Goal: Task Accomplishment & Management: Manage account settings

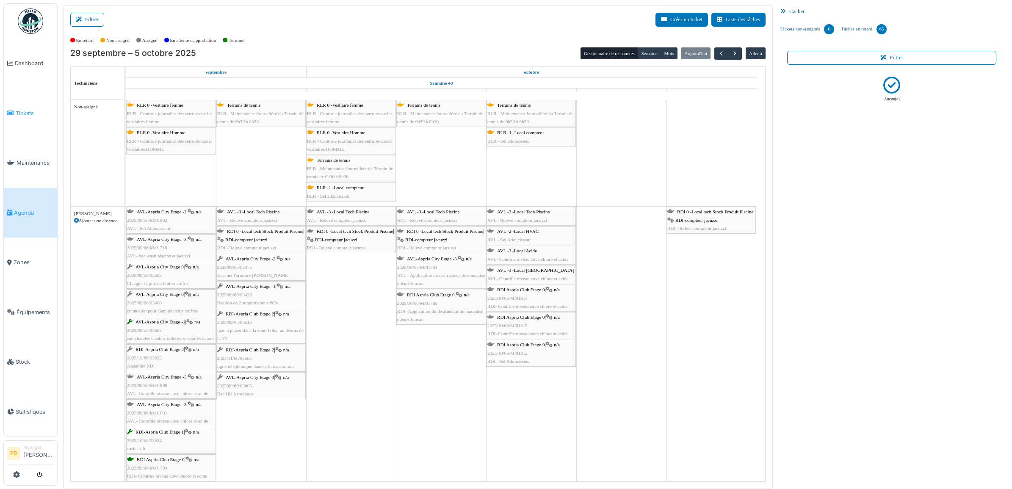
click at [25, 113] on span "Tickets" at bounding box center [35, 113] width 38 height 8
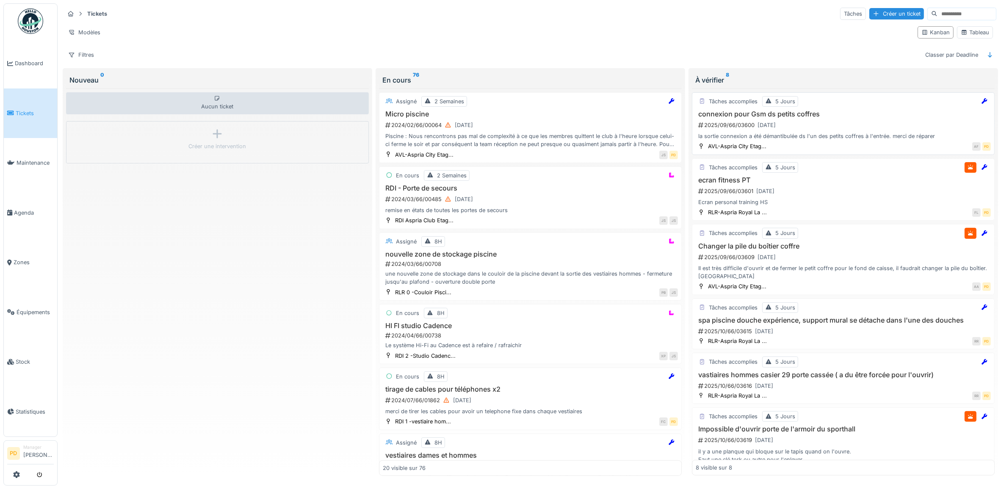
click at [858, 125] on div "2025/09/66/03600 29/09/2025" at bounding box center [843, 125] width 293 height 11
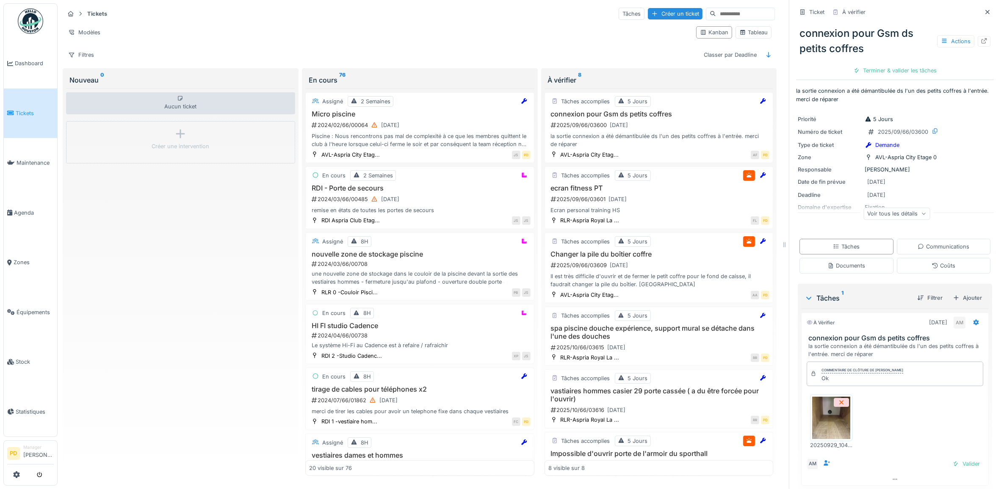
click at [834, 427] on img at bounding box center [831, 418] width 38 height 42
click at [953, 469] on div "Valider" at bounding box center [966, 463] width 34 height 11
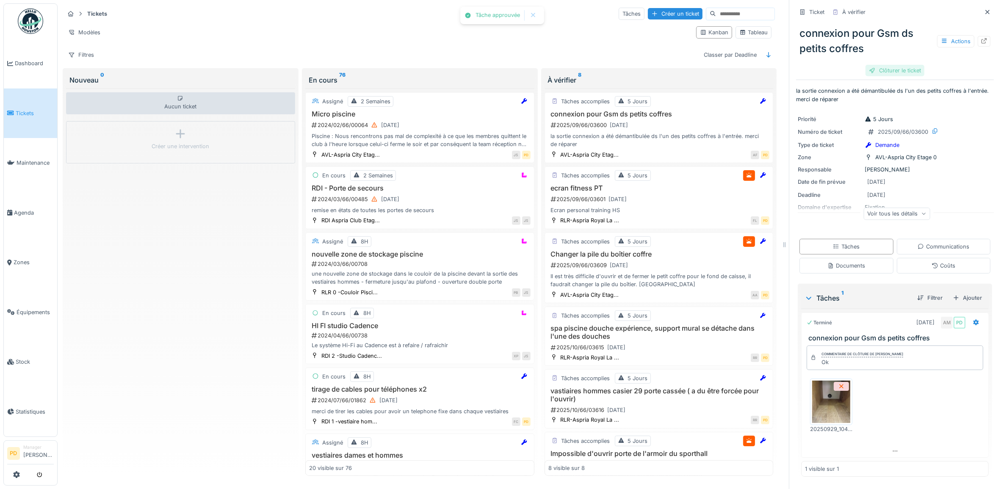
click at [882, 72] on div "Clôturer le ticket" at bounding box center [894, 70] width 59 height 11
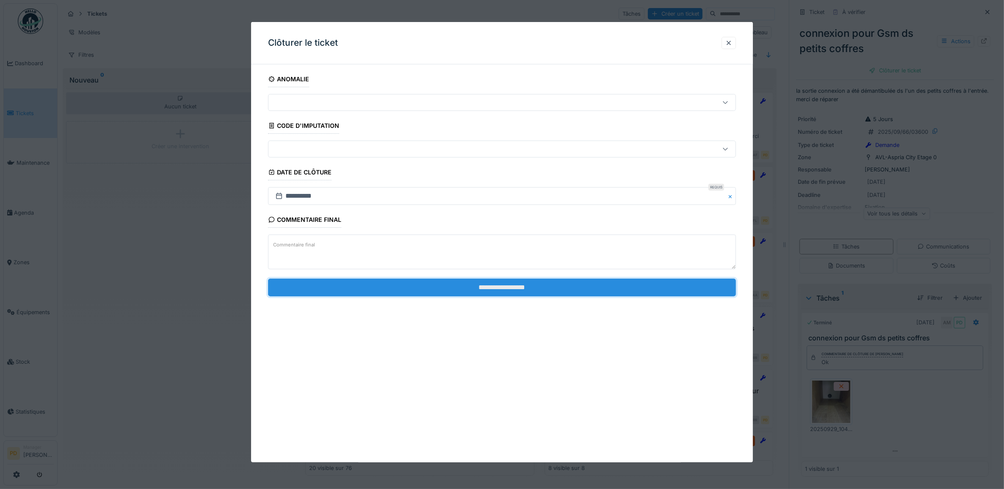
click at [625, 289] on input "**********" at bounding box center [502, 288] width 468 height 18
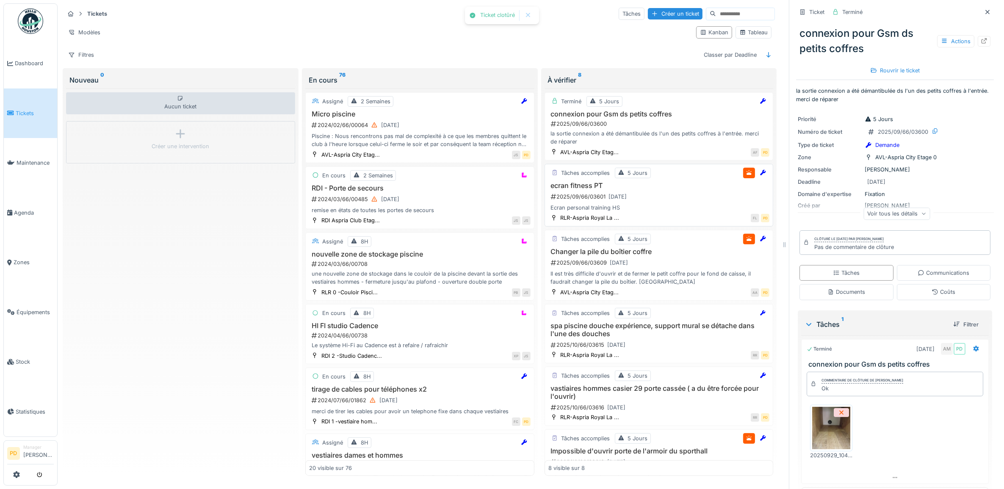
click at [668, 208] on div "Ecran personal training HS" at bounding box center [658, 208] width 221 height 8
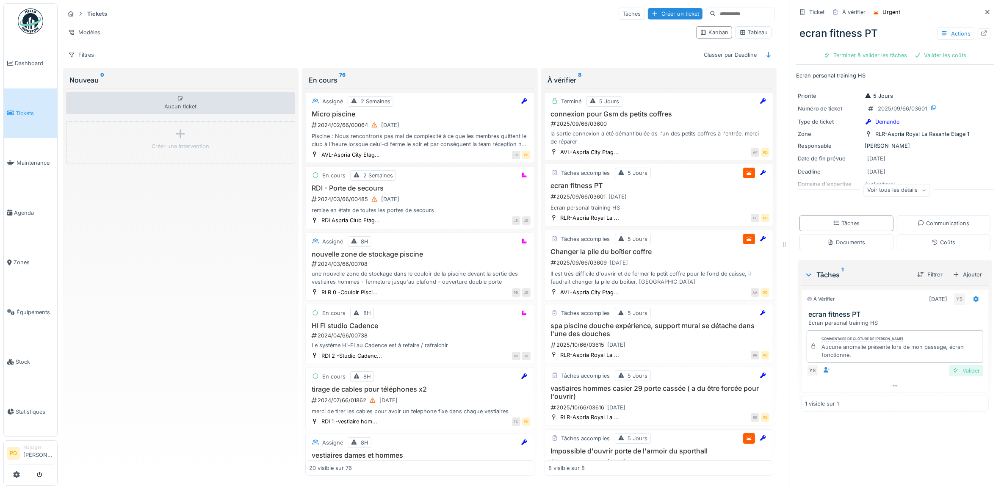
click at [953, 373] on div "Valider" at bounding box center [966, 370] width 34 height 11
click at [904, 54] on div "Clôturer le ticket" at bounding box center [924, 55] width 59 height 11
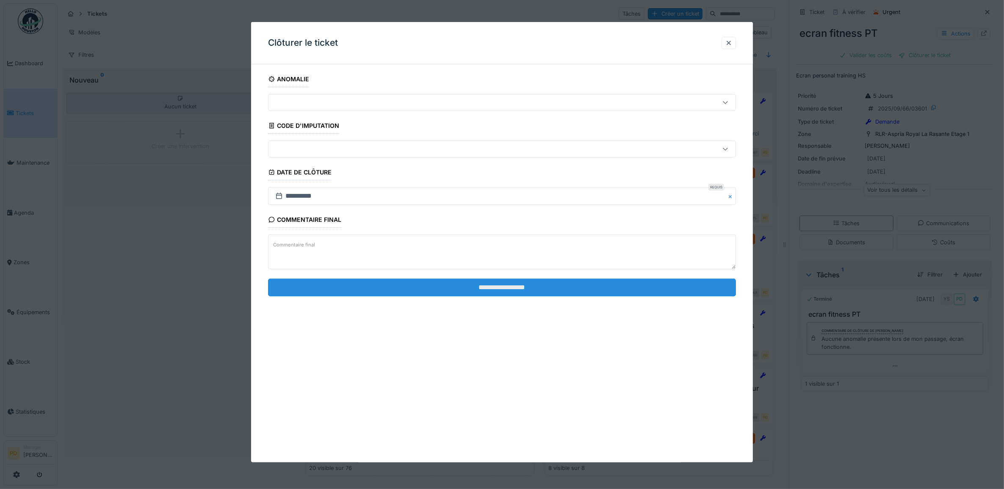
click at [543, 294] on input "**********" at bounding box center [502, 288] width 468 height 18
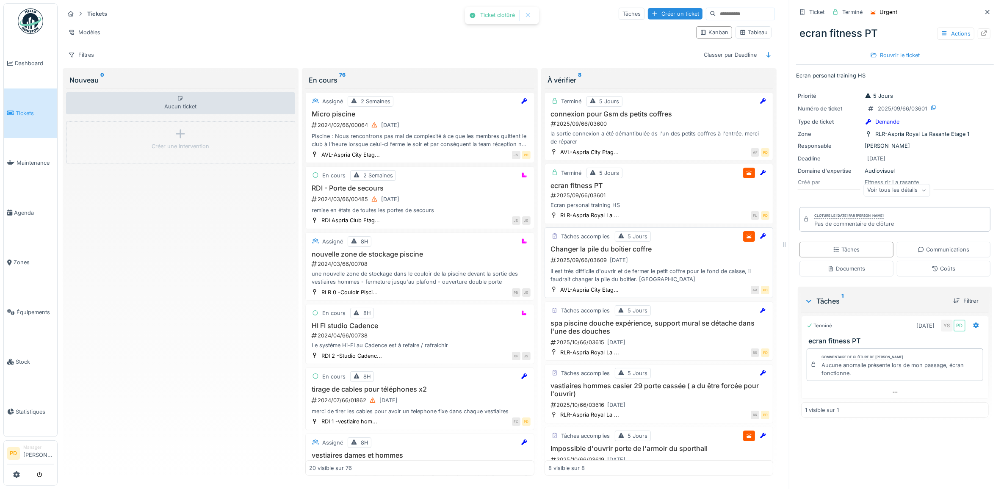
click at [655, 265] on div "2025/09/66/03609 29/09/2025" at bounding box center [660, 260] width 220 height 11
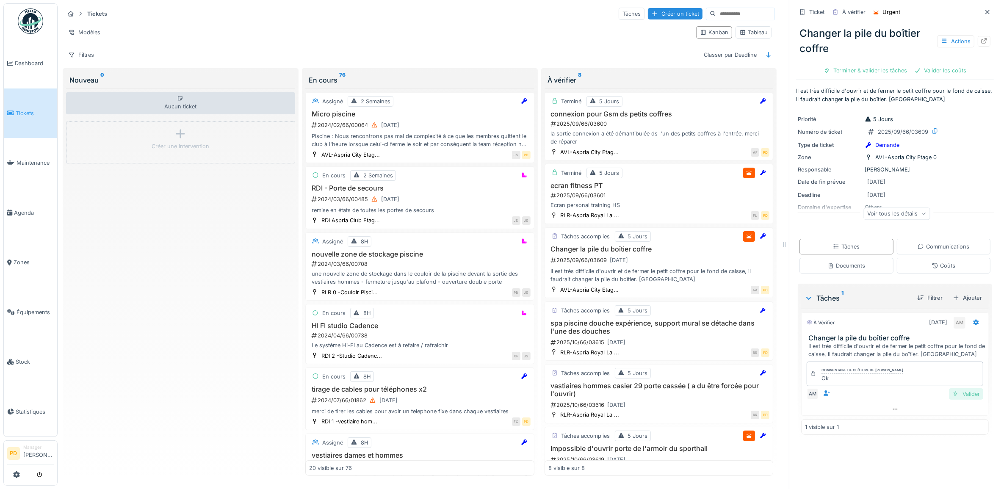
click at [951, 395] on div "Valider" at bounding box center [966, 393] width 34 height 11
click at [915, 66] on div "Clôturer le ticket" at bounding box center [924, 70] width 59 height 11
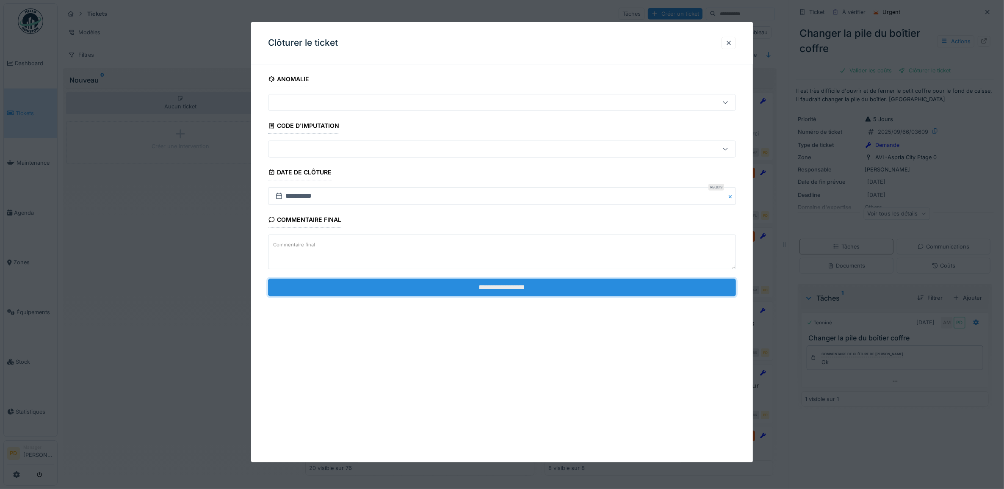
click at [650, 290] on input "**********" at bounding box center [502, 288] width 468 height 18
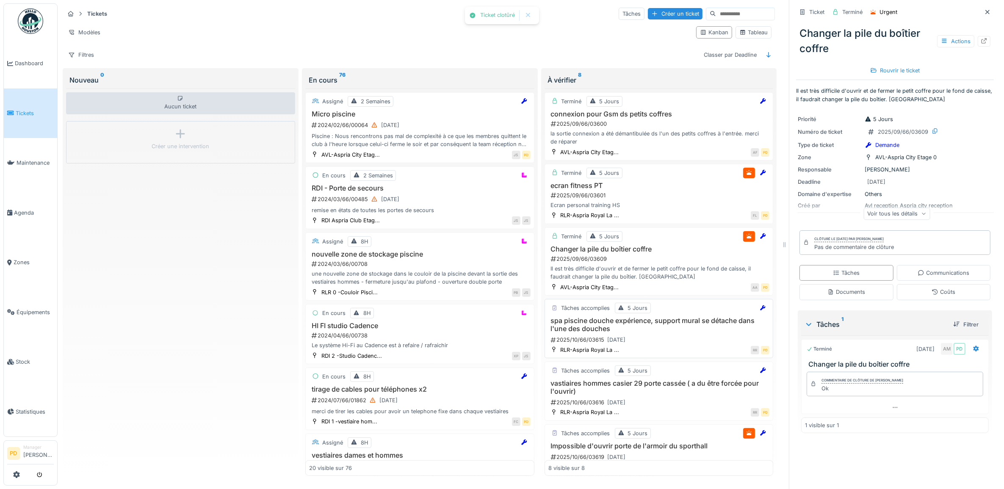
click at [690, 333] on h3 "spa piscine douche expérience, support mural se détache dans l'une des douches" at bounding box center [658, 325] width 221 height 16
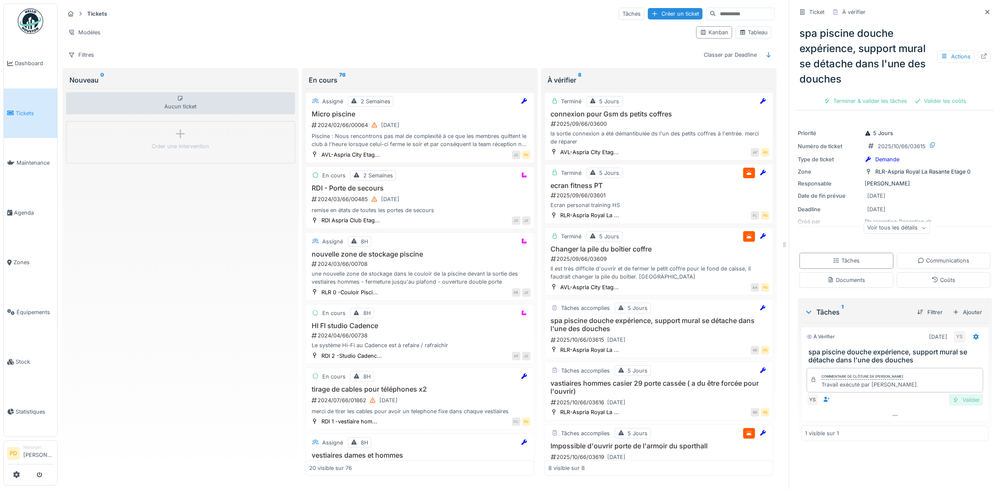
click at [954, 403] on div "Valider" at bounding box center [966, 399] width 34 height 11
click at [924, 102] on div "Clôturer le ticket" at bounding box center [924, 100] width 59 height 11
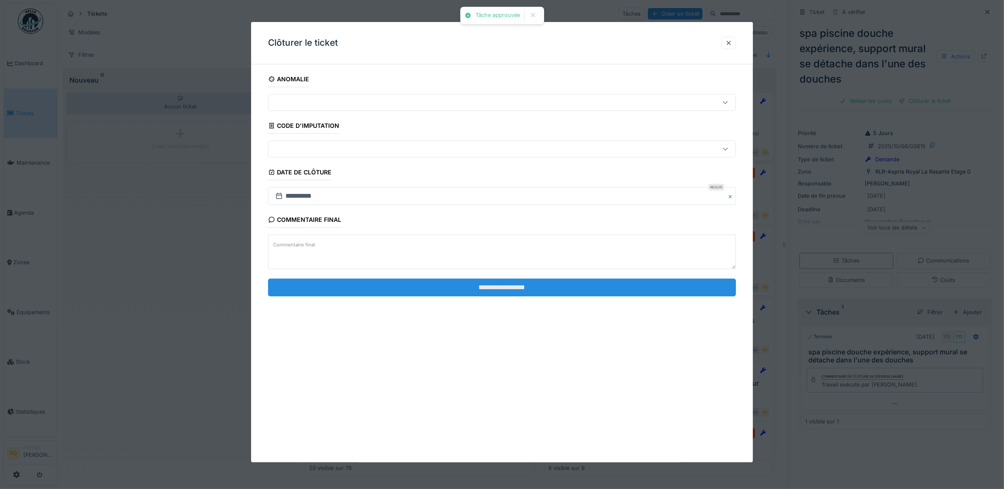
click at [602, 291] on input "**********" at bounding box center [502, 288] width 468 height 18
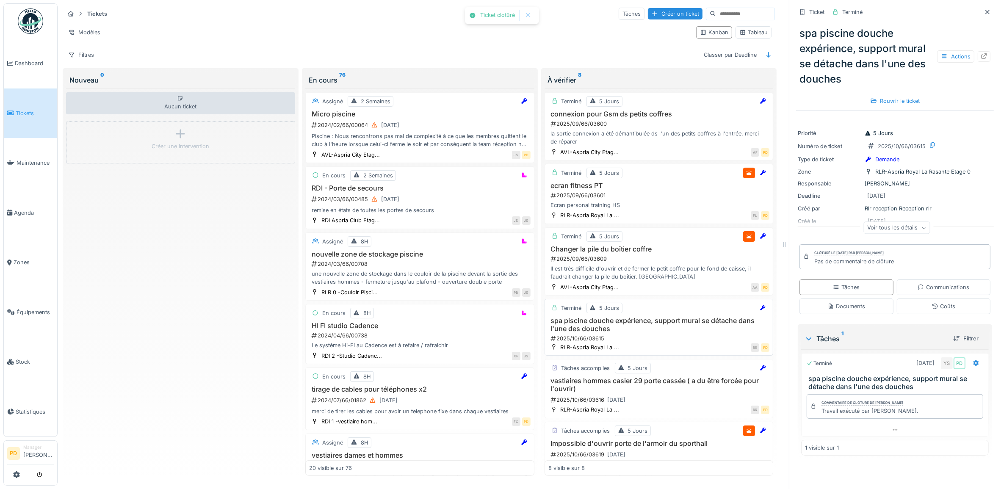
click at [671, 333] on h3 "spa piscine douche expérience, support mural se détache dans l'une des douches" at bounding box center [658, 325] width 221 height 16
click at [682, 385] on h3 "vastiaires hommes casier 29 porte cassée ( a du être forcée pour l'ouvrir)" at bounding box center [658, 385] width 221 height 16
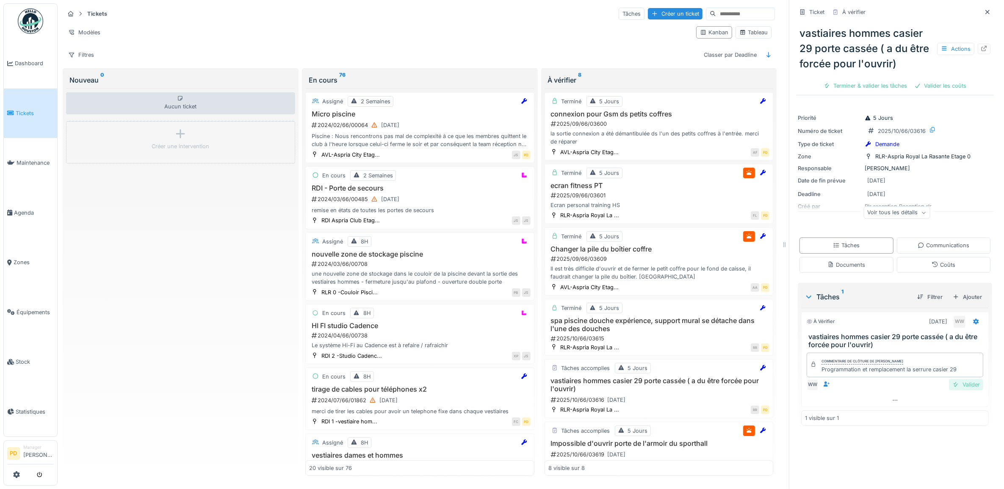
click at [953, 387] on div "Valider" at bounding box center [966, 384] width 34 height 11
click at [919, 87] on div "Clôturer le ticket" at bounding box center [924, 85] width 59 height 11
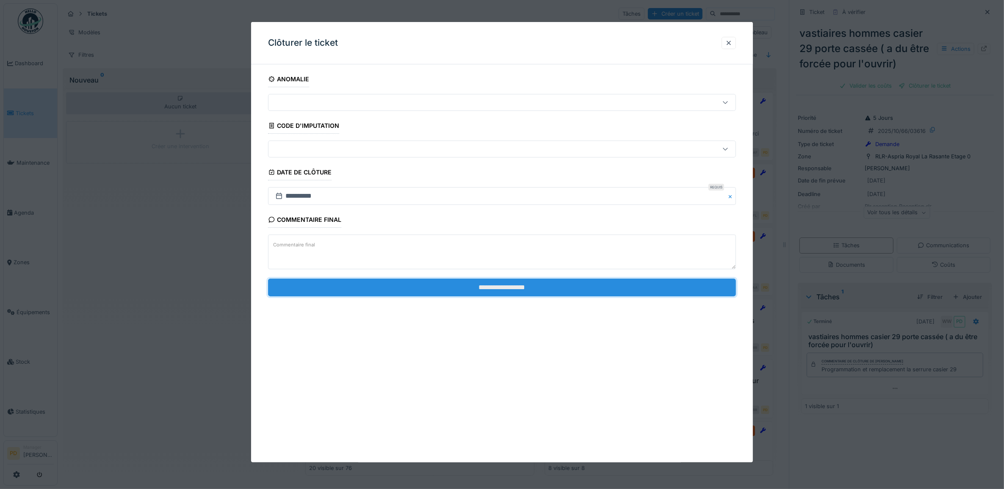
click at [671, 290] on input "**********" at bounding box center [502, 288] width 468 height 18
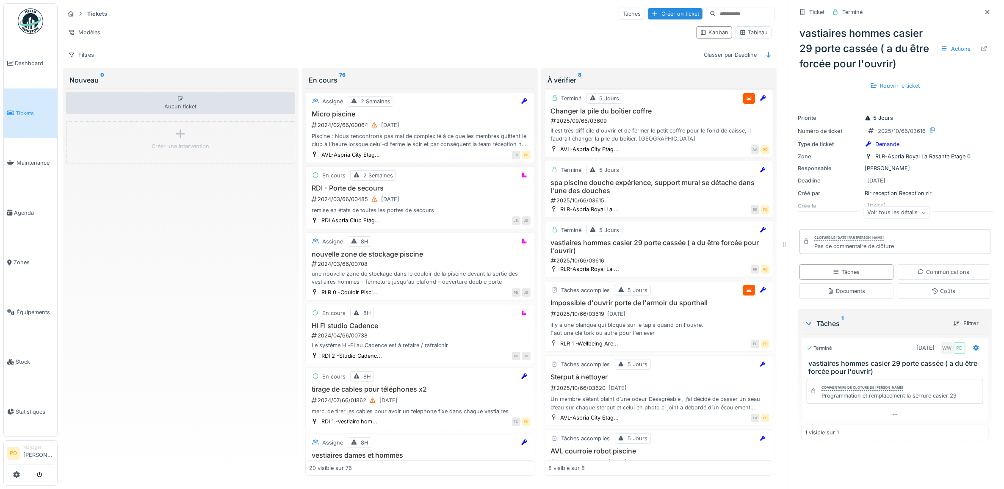
scroll to position [159, 0]
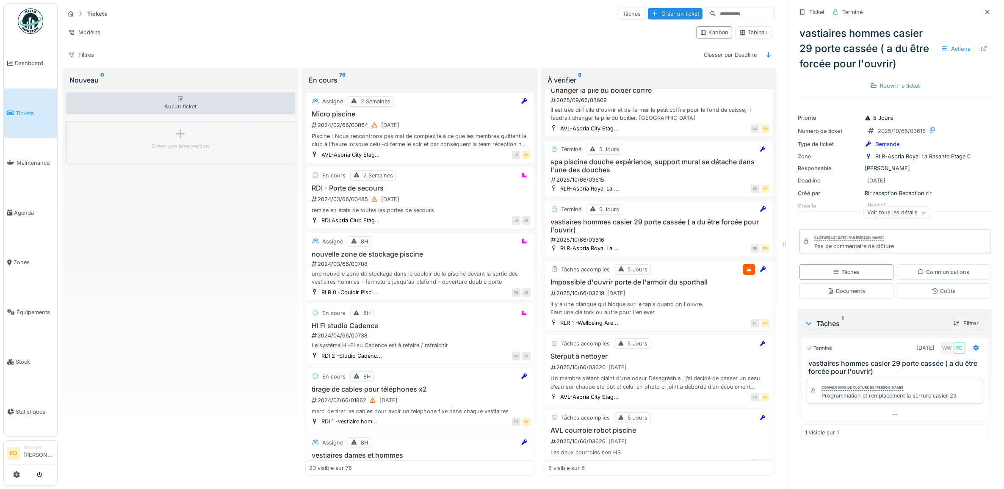
click at [29, 109] on span "Tickets" at bounding box center [35, 113] width 38 height 8
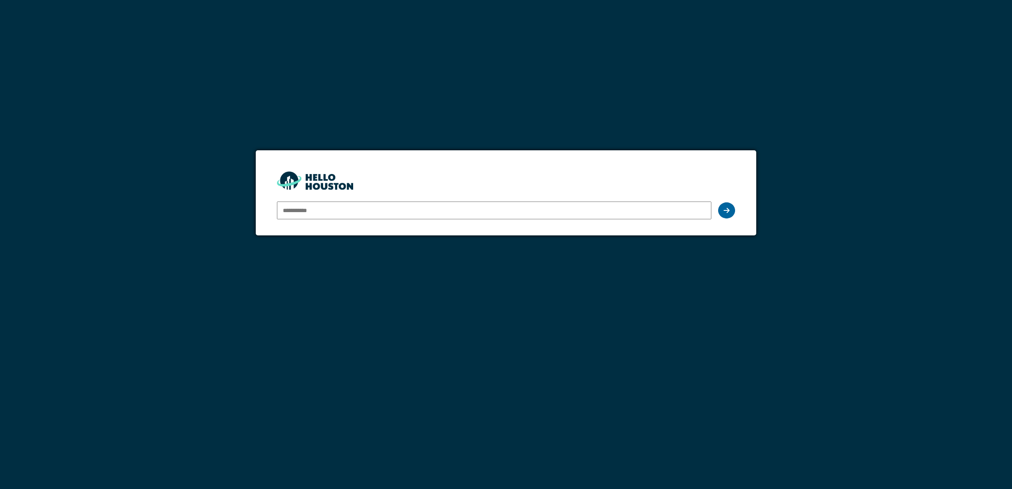
type input "**********"
click at [729, 209] on icon at bounding box center [727, 210] width 6 height 7
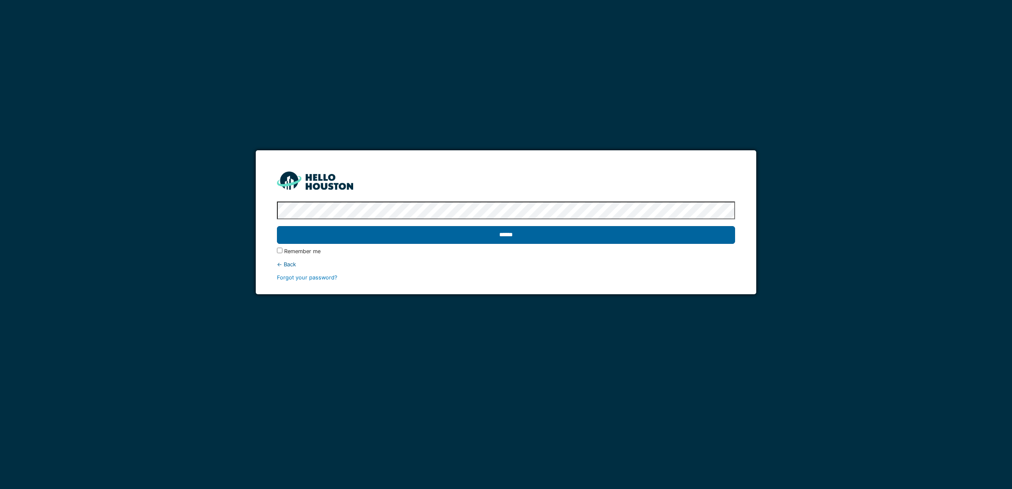
click at [496, 237] on input "******" at bounding box center [506, 235] width 458 height 18
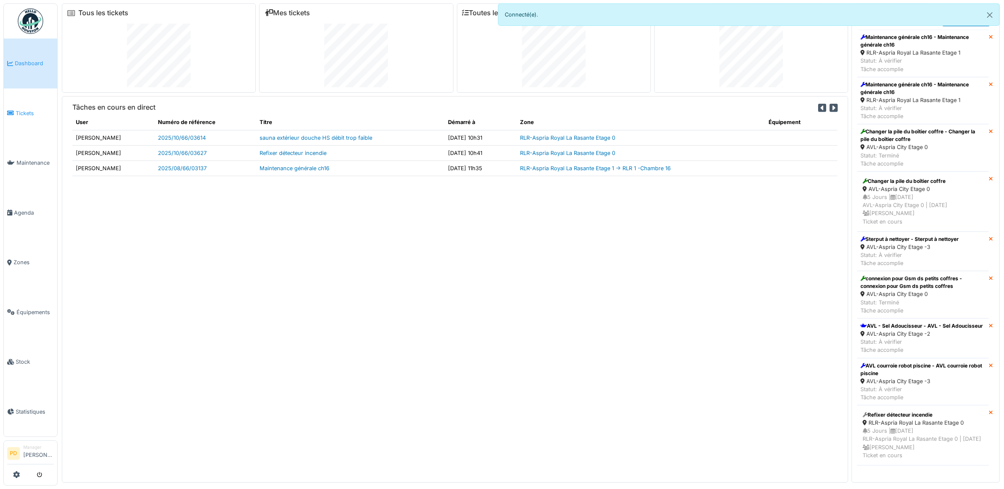
click at [20, 105] on link "Tickets" at bounding box center [30, 113] width 53 height 50
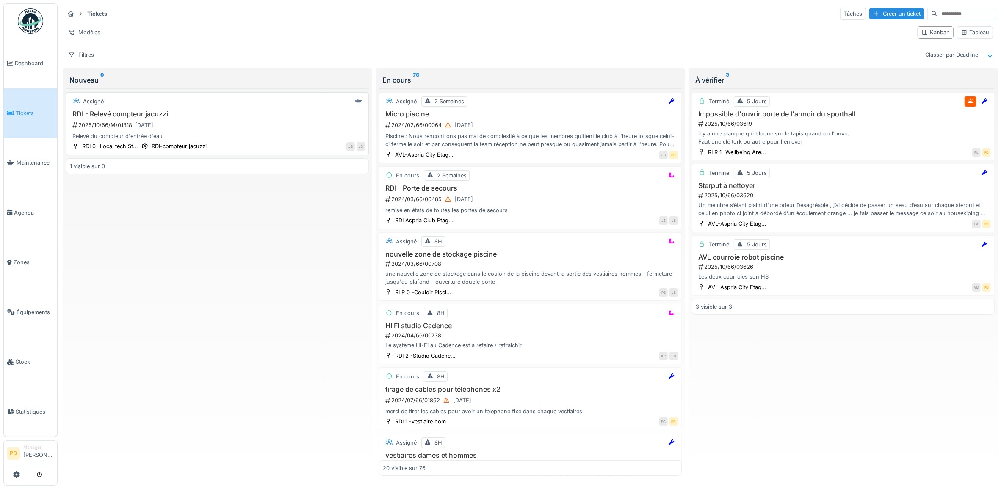
click at [227, 122] on div "2025/10/66/M/01818 01/10/2025" at bounding box center [218, 125] width 293 height 11
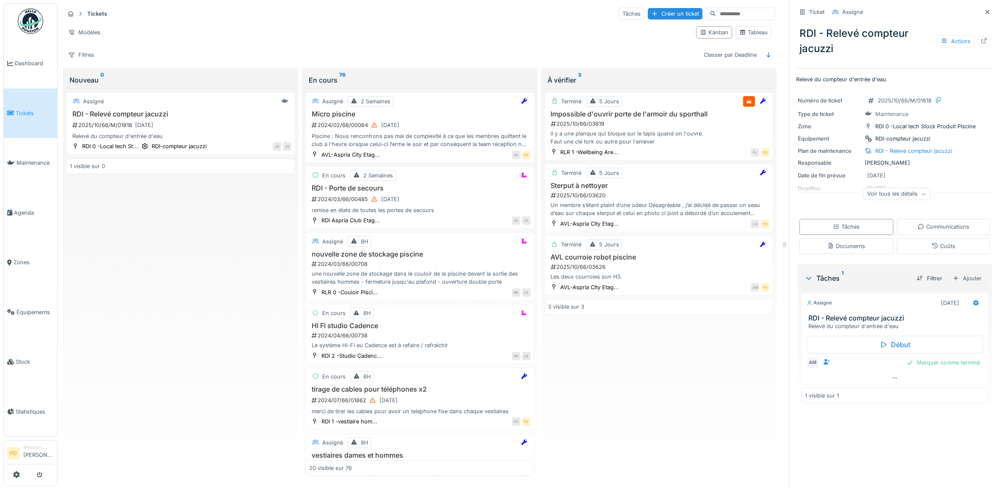
click at [28, 111] on span "Tickets" at bounding box center [35, 113] width 38 height 8
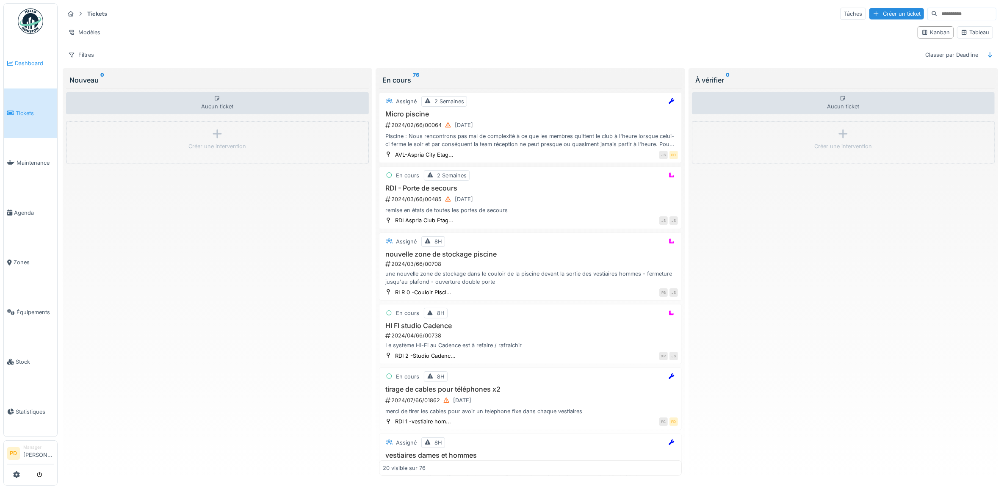
click at [31, 62] on span "Dashboard" at bounding box center [34, 63] width 39 height 8
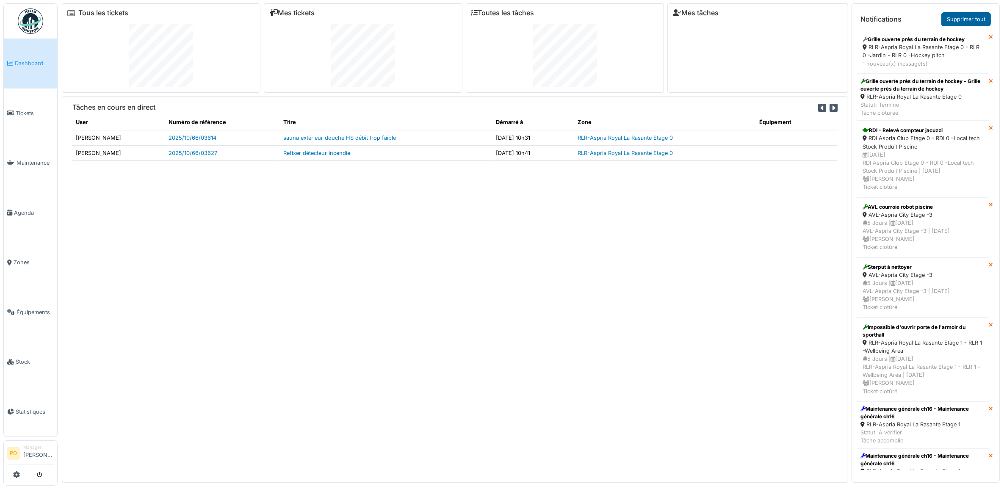
click at [970, 15] on link "Supprimer tout" at bounding box center [966, 19] width 50 height 14
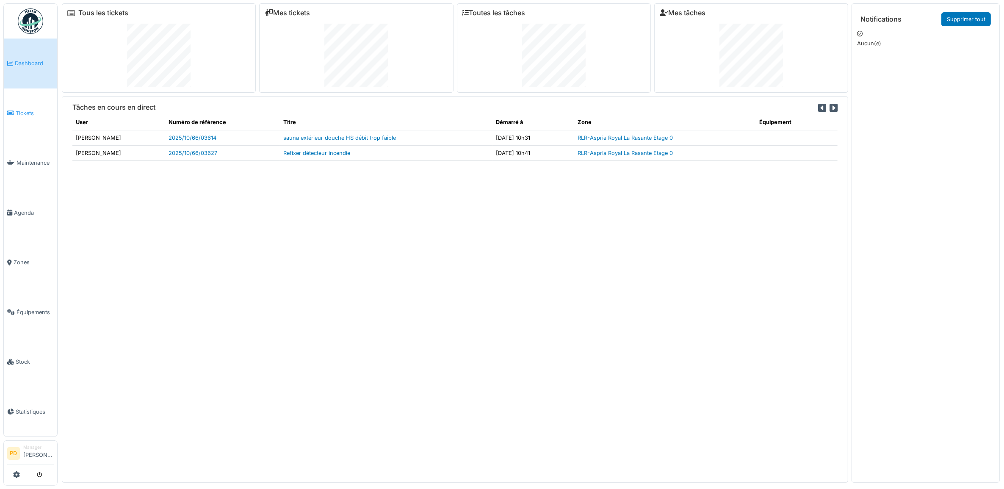
click at [7, 109] on link "Tickets" at bounding box center [30, 113] width 53 height 50
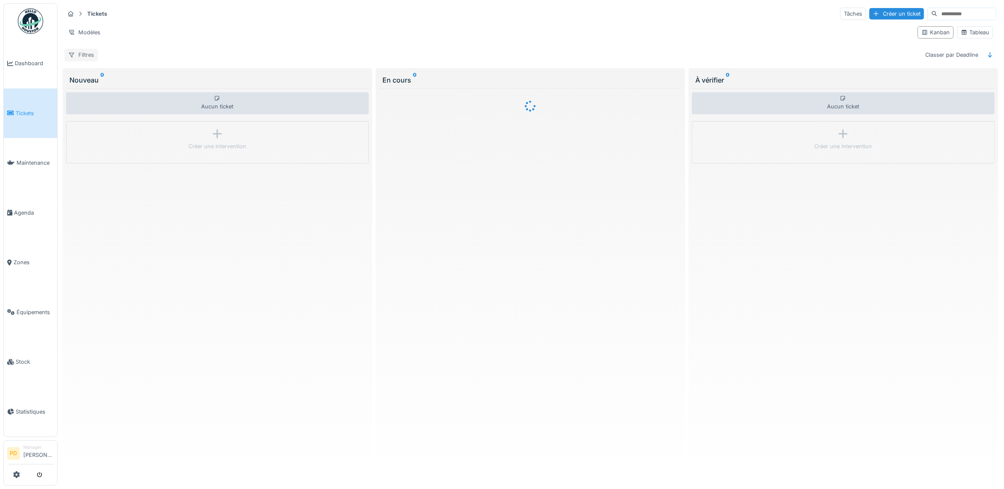
click at [91, 58] on div "Filtres" at bounding box center [80, 55] width 33 height 12
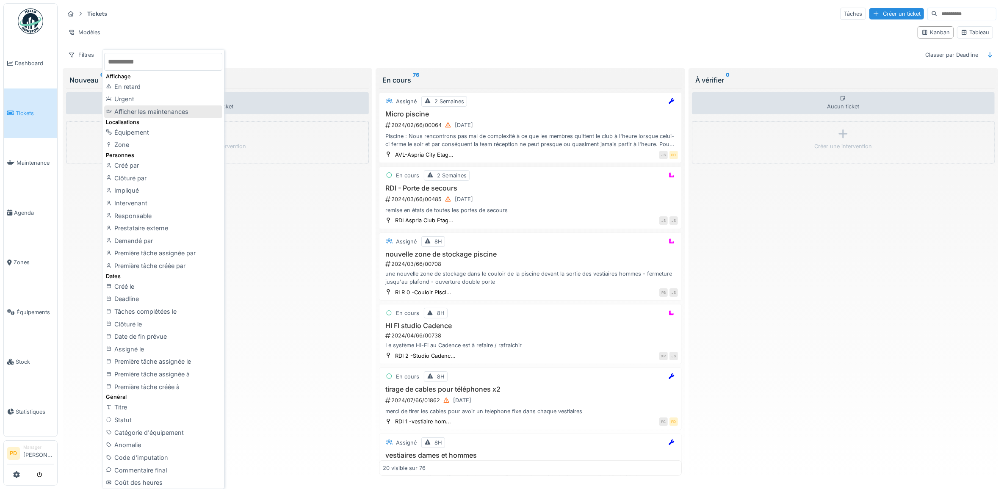
click at [156, 113] on div "Afficher les maintenances" at bounding box center [163, 111] width 118 height 13
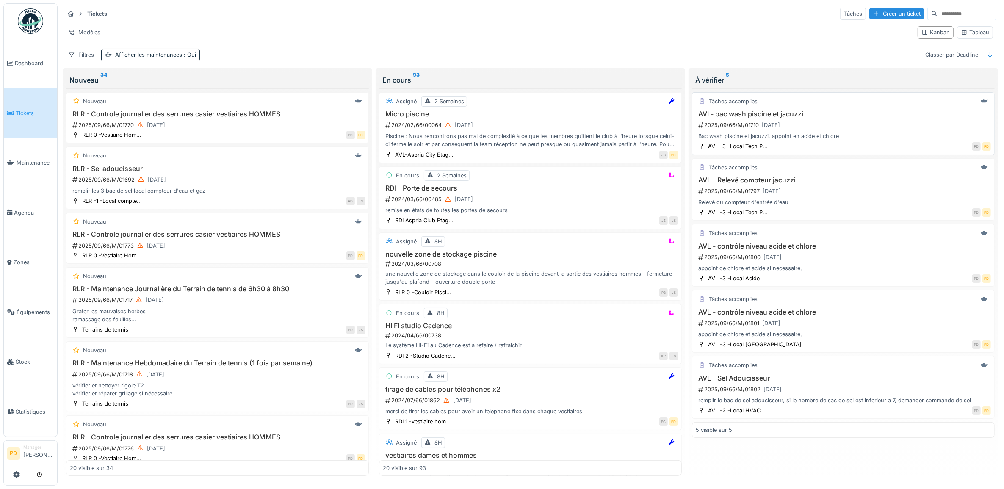
click at [841, 128] on div "2025/09/66/M/01710 29/09/2025" at bounding box center [843, 125] width 293 height 11
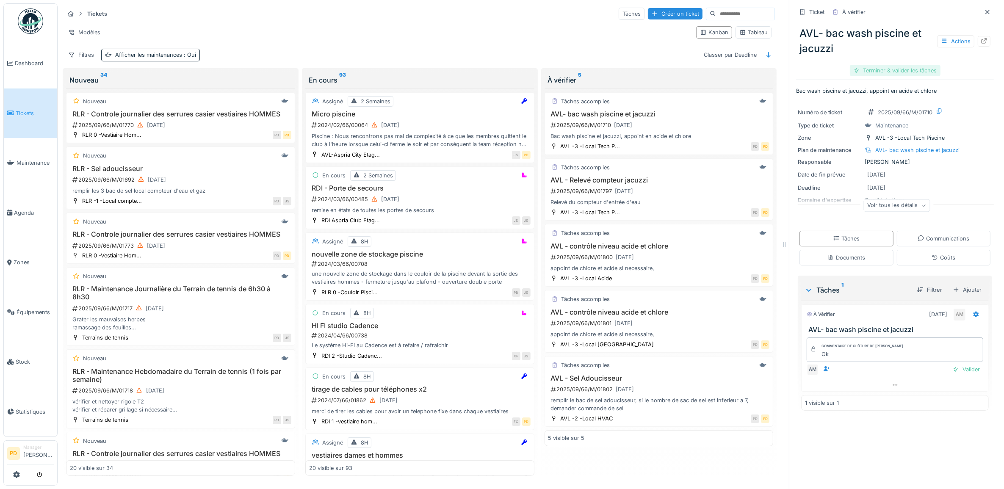
click at [911, 72] on div "Terminer & valider les tâches" at bounding box center [895, 70] width 91 height 11
click at [902, 70] on div "Clôturer le ticket" at bounding box center [894, 70] width 59 height 11
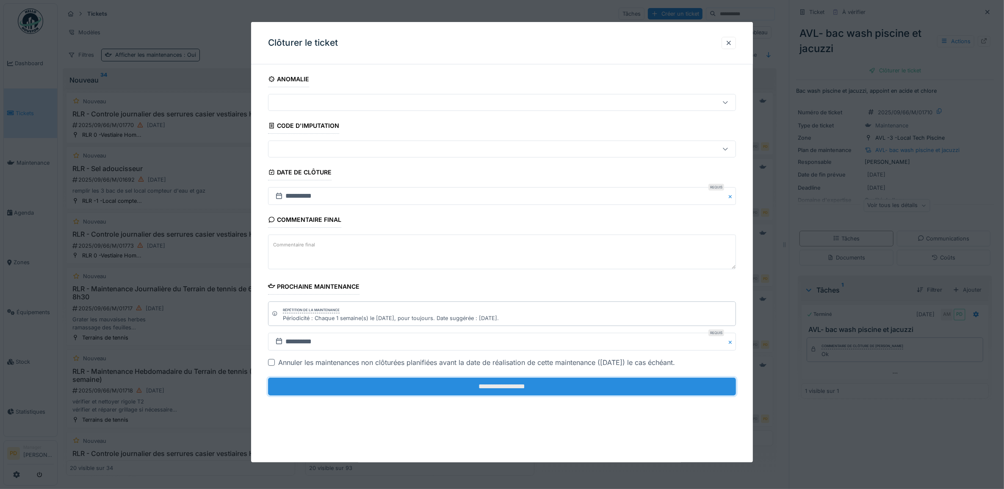
click at [623, 389] on input "**********" at bounding box center [502, 387] width 468 height 18
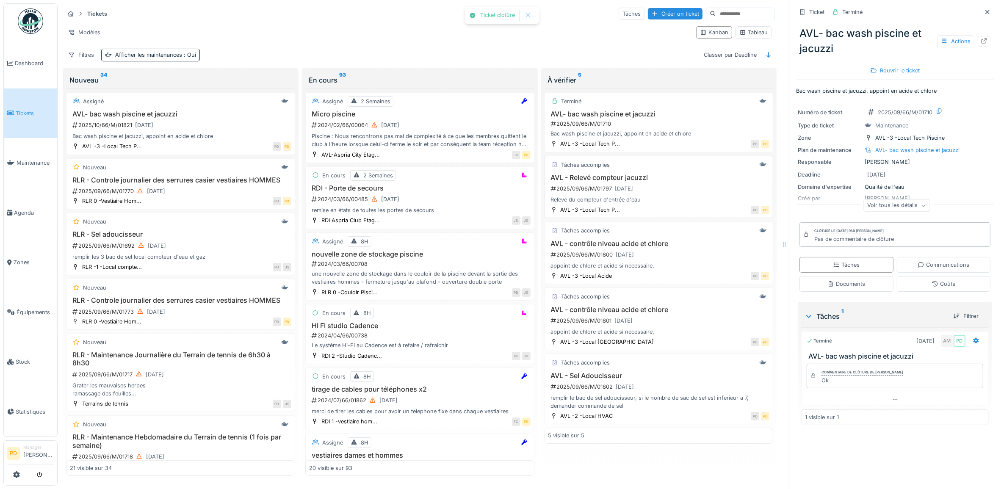
click at [671, 194] on div "2025/09/66/M/01797 29/09/2025" at bounding box center [660, 188] width 220 height 11
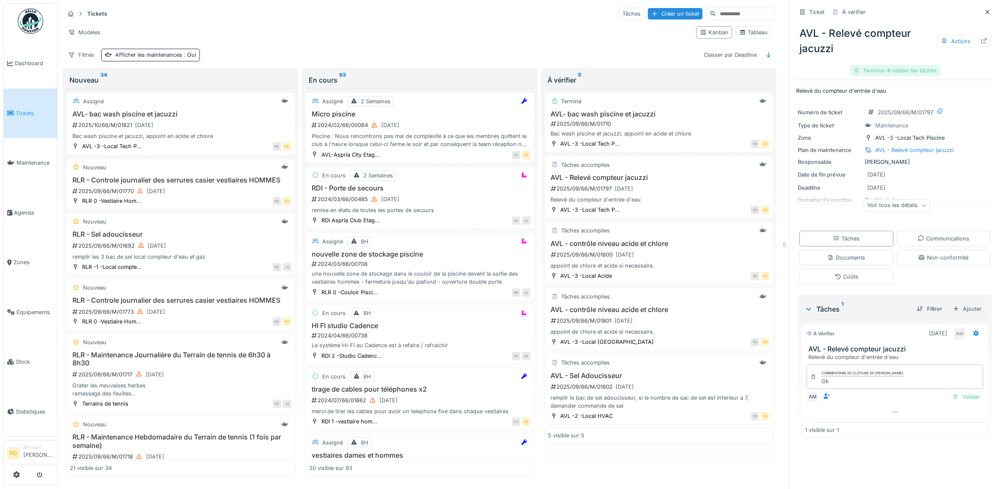
click at [904, 72] on div "Terminer & valider les tâches" at bounding box center [895, 70] width 91 height 11
click at [883, 75] on div "Clôturer le ticket" at bounding box center [894, 70] width 59 height 11
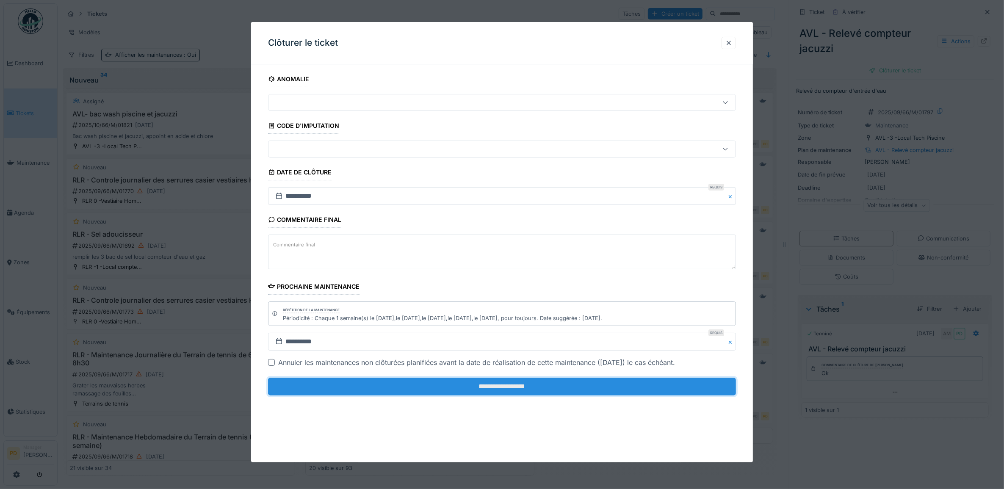
click at [599, 390] on input "**********" at bounding box center [502, 387] width 468 height 18
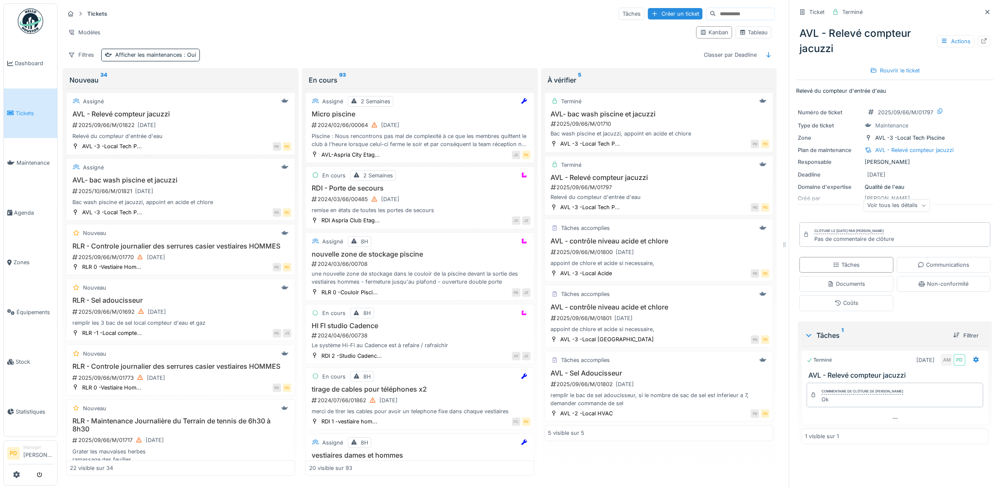
click at [26, 110] on span "Tickets" at bounding box center [35, 113] width 38 height 8
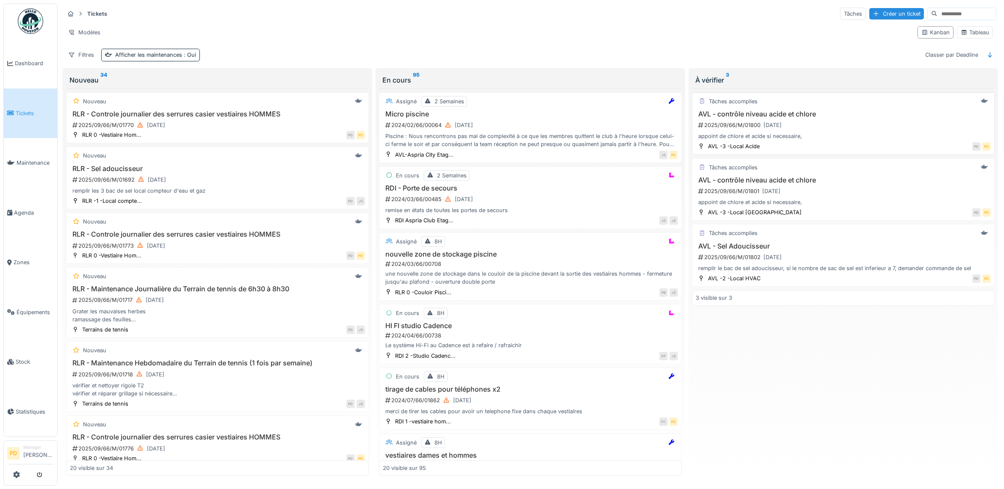
click at [834, 122] on div "2025/09/66/M/01800 [DATE]" at bounding box center [843, 125] width 293 height 11
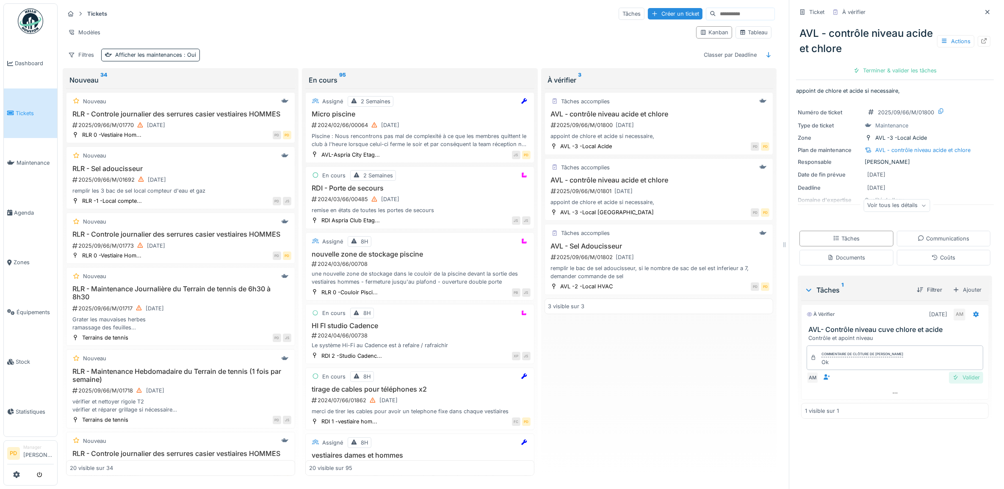
click at [958, 379] on div "Valider" at bounding box center [966, 377] width 34 height 11
click at [892, 71] on div "Clôturer le ticket" at bounding box center [894, 70] width 59 height 11
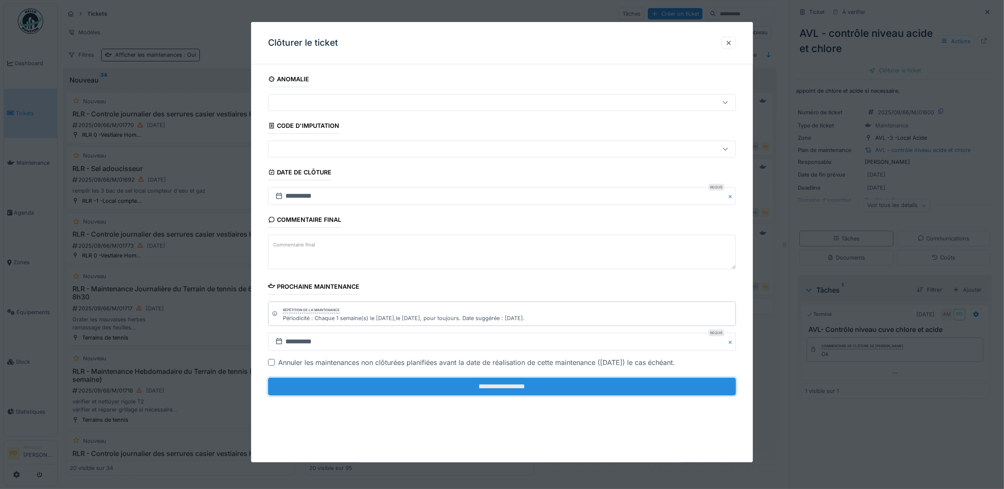
click at [649, 388] on input "**********" at bounding box center [502, 387] width 468 height 18
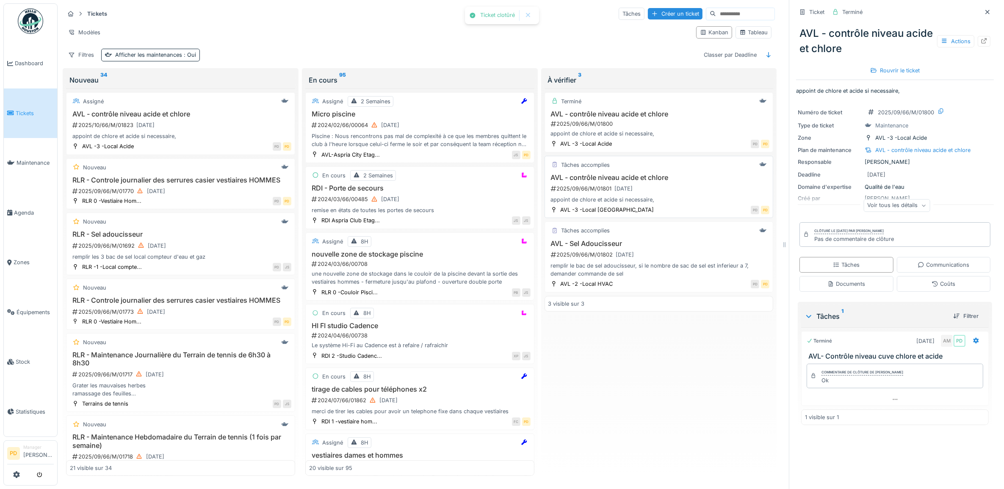
click at [673, 192] on div "2025/09/66/M/01801 [DATE]" at bounding box center [660, 188] width 220 height 11
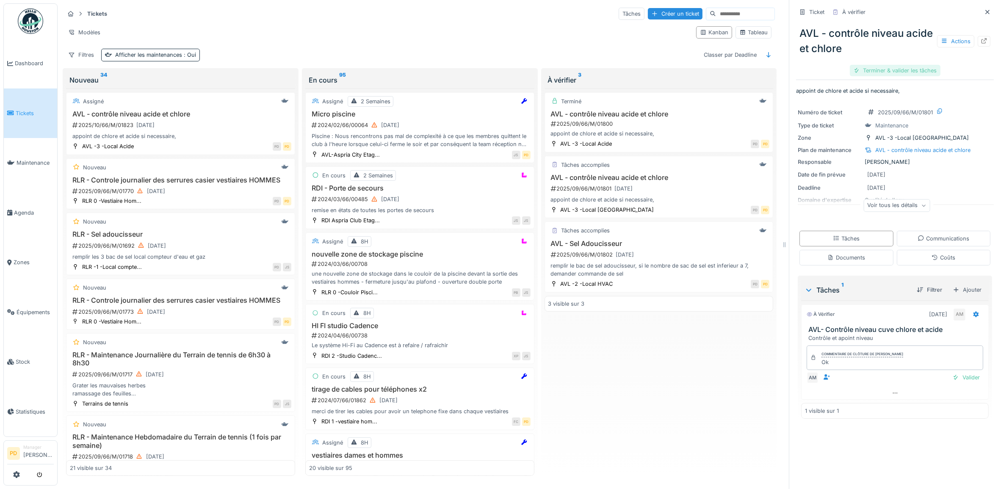
click at [874, 69] on div "Terminer & valider les tâches" at bounding box center [895, 70] width 91 height 11
click at [874, 67] on div "Clôturer le ticket" at bounding box center [894, 70] width 59 height 11
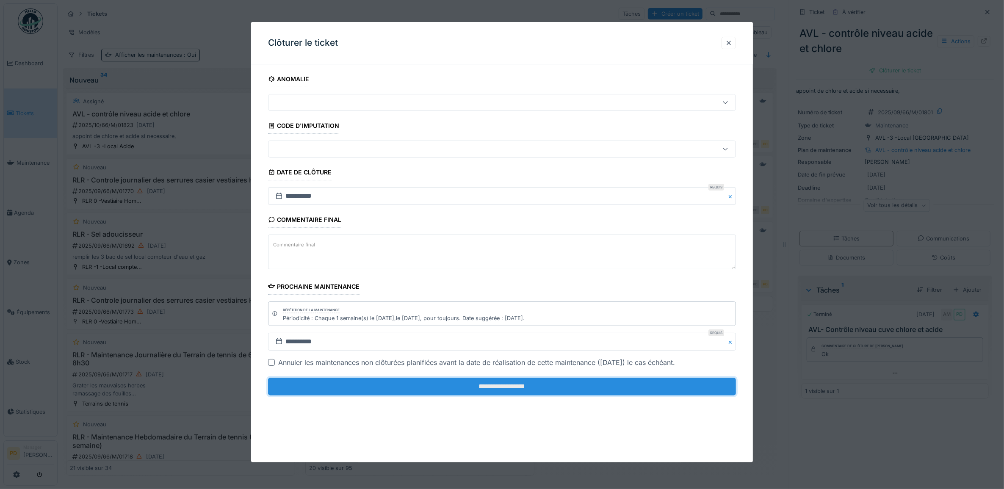
click at [609, 389] on input "**********" at bounding box center [502, 387] width 468 height 18
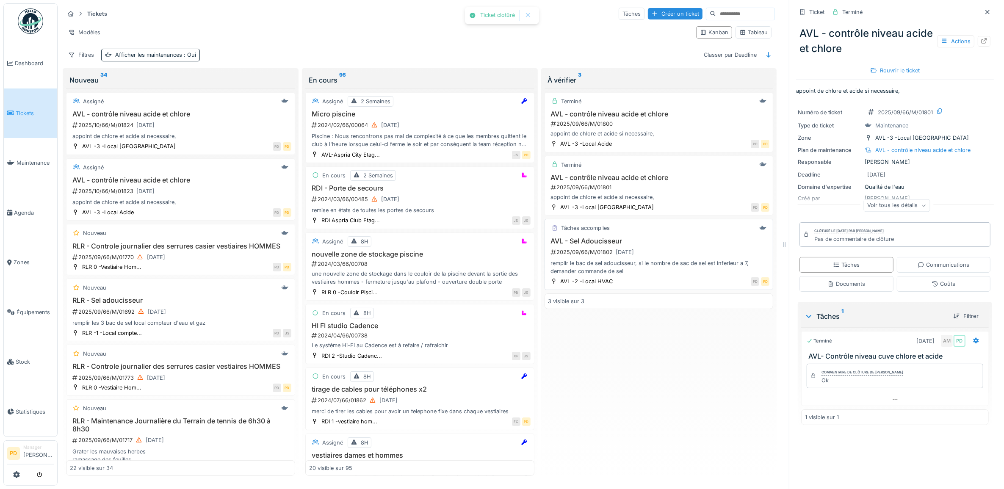
click at [628, 263] on div "remplir le bac de sel adoucisseur, si le nombre de sac de sel est inferieur a 7…" at bounding box center [658, 267] width 221 height 16
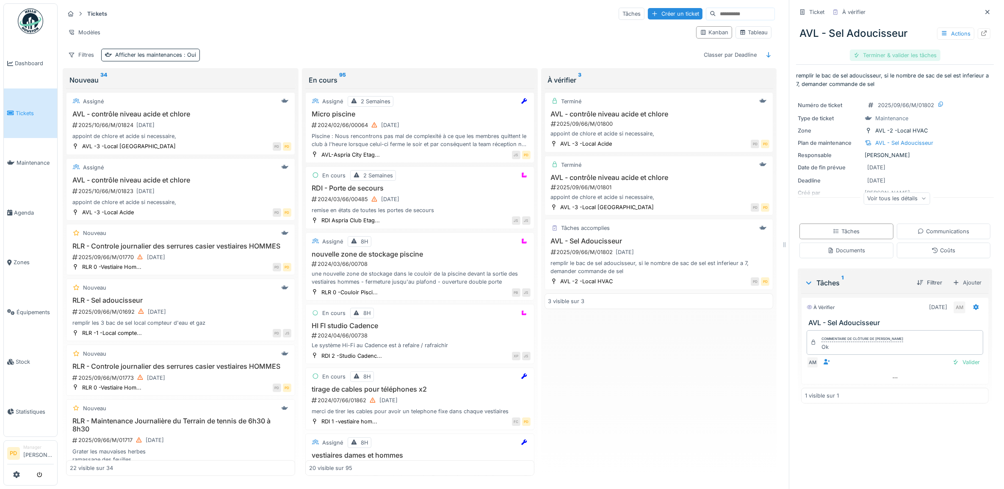
click at [875, 56] on div "Terminer & valider les tâches" at bounding box center [895, 55] width 91 height 11
click at [875, 57] on div "Clôturer le ticket" at bounding box center [894, 55] width 59 height 11
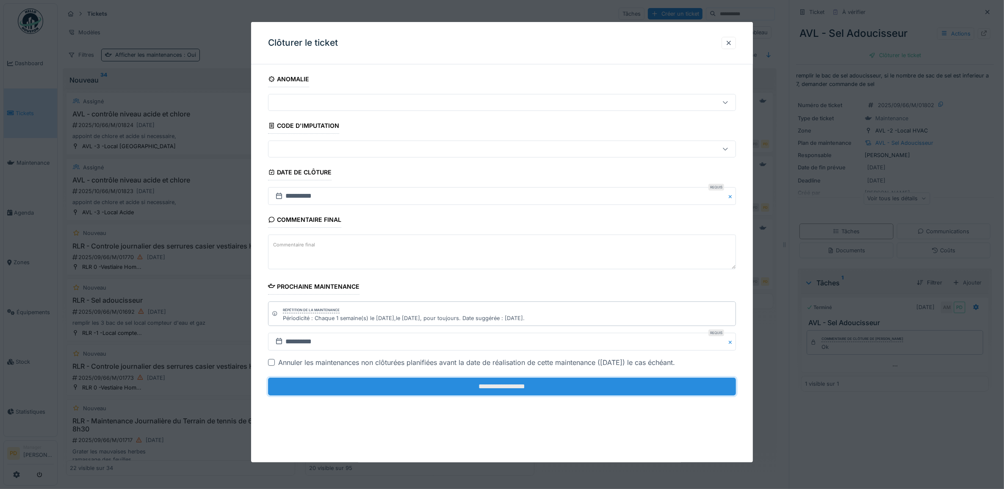
click at [631, 392] on input "**********" at bounding box center [502, 387] width 468 height 18
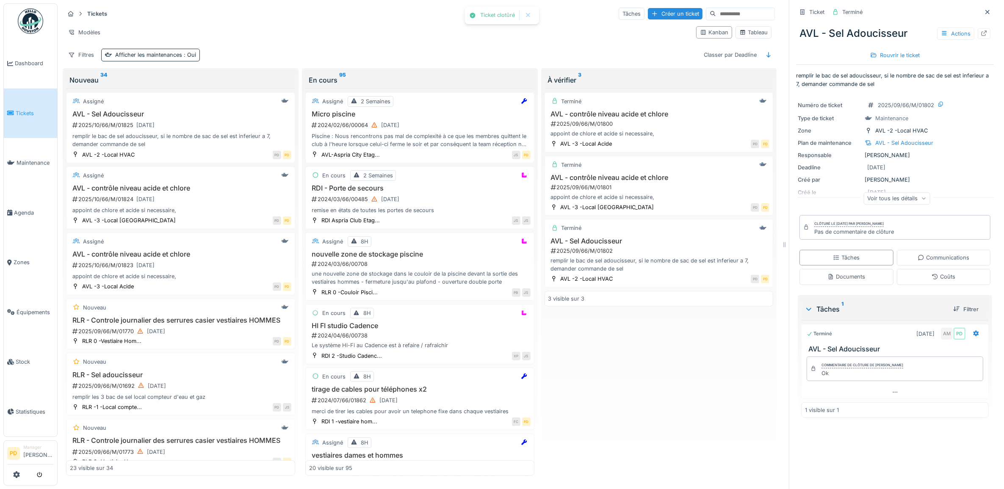
click at [672, 383] on div "Terminé AVL - contrôle niveau acide et chlore 2025/09/66/M/01800 appoint de chl…" at bounding box center [658, 281] width 229 height 387
click at [24, 113] on span "Tickets" at bounding box center [35, 113] width 38 height 8
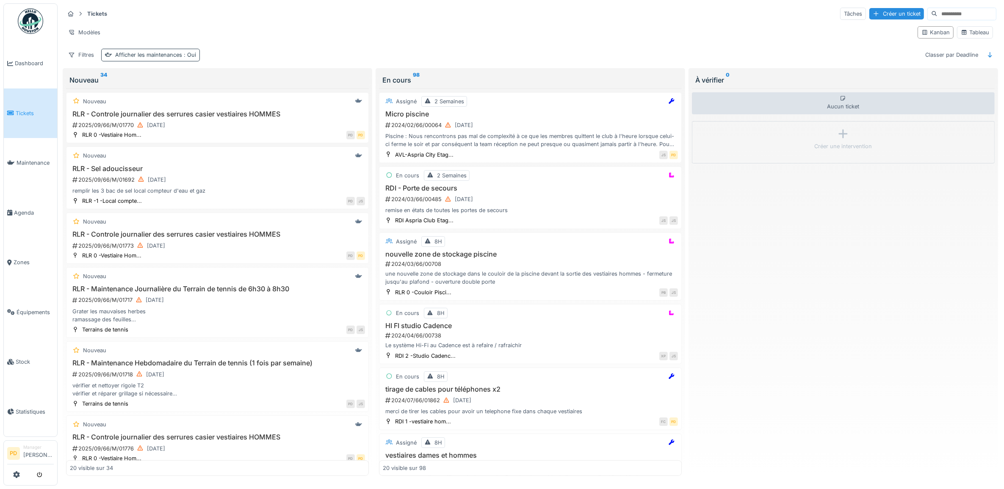
click at [174, 57] on div "Afficher les maintenances : Oui" at bounding box center [155, 55] width 81 height 8
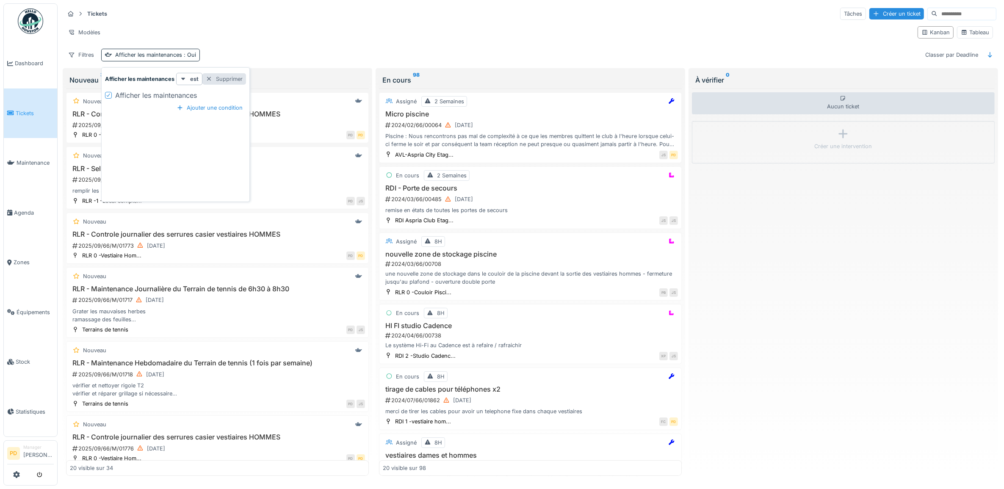
click at [233, 80] on div "Supprimer" at bounding box center [224, 78] width 44 height 11
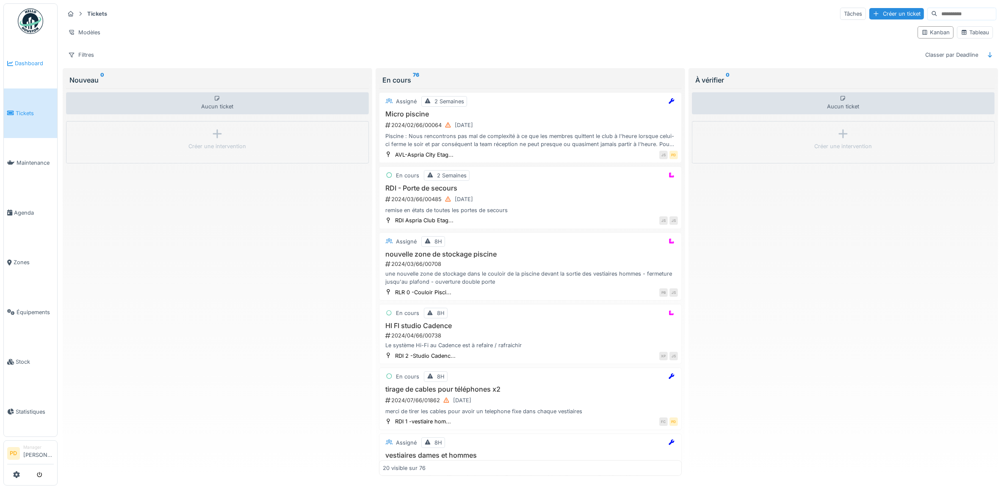
click at [28, 64] on span "Dashboard" at bounding box center [34, 63] width 39 height 8
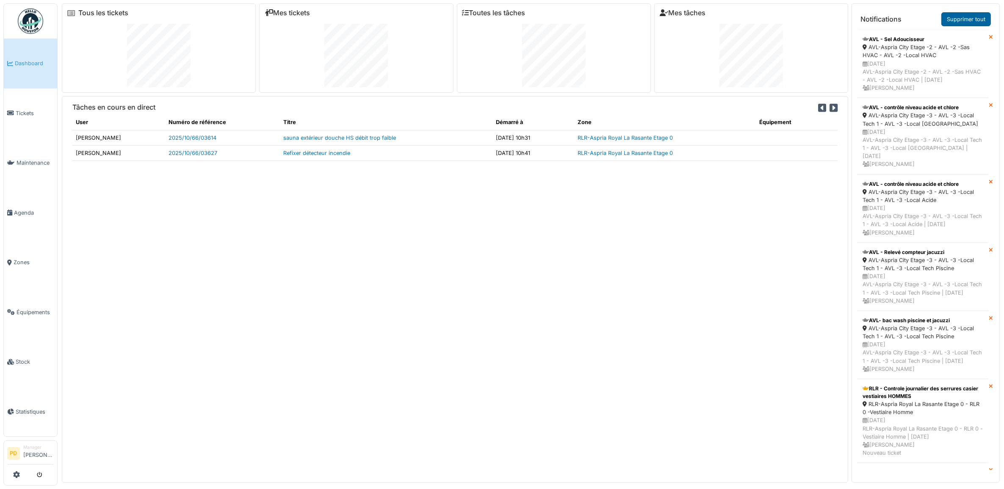
click at [957, 18] on link "Supprimer tout" at bounding box center [966, 19] width 50 height 14
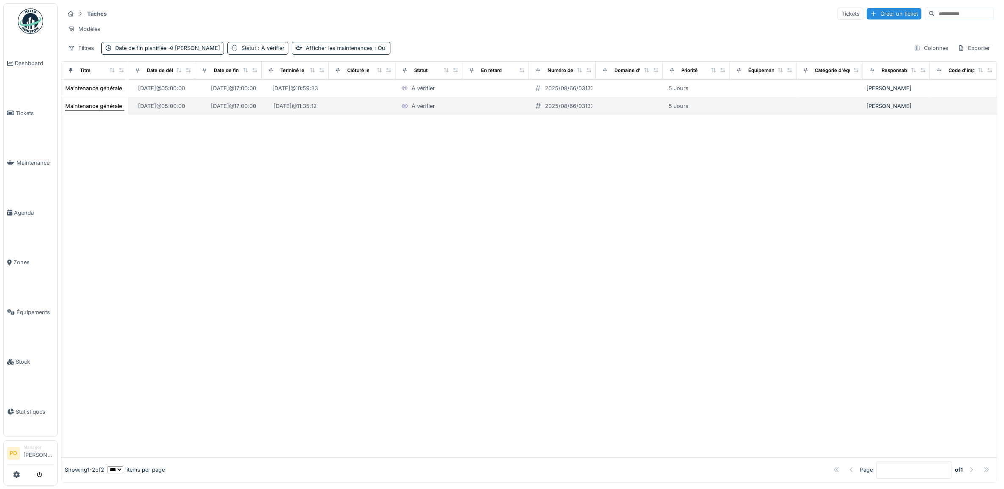
click at [102, 110] on div "Maintenance générale ch16" at bounding box center [100, 106] width 70 height 8
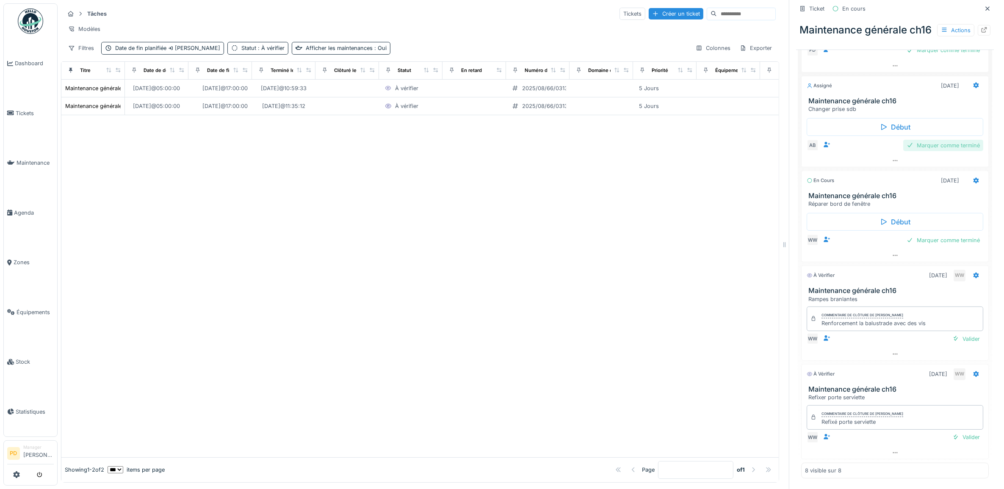
scroll to position [342, 0]
click at [949, 337] on div "Valider" at bounding box center [966, 338] width 34 height 11
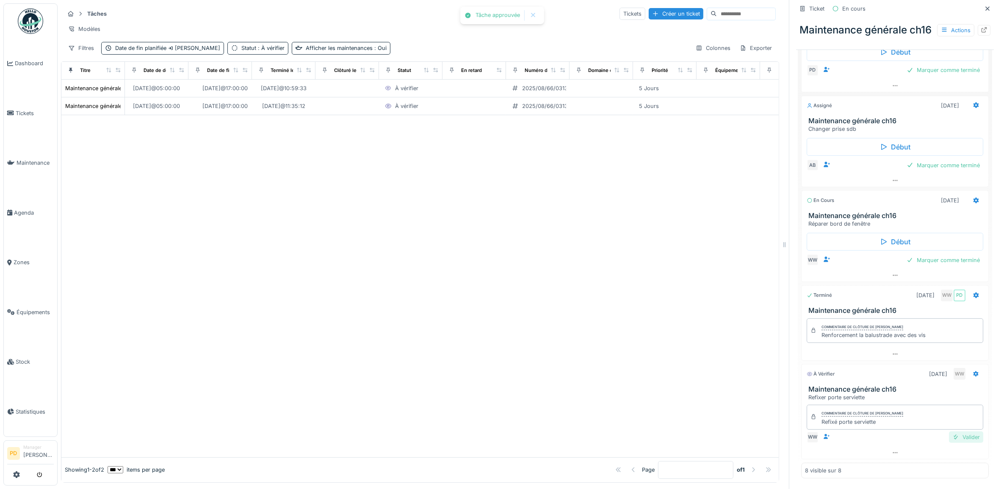
click at [949, 437] on div "Valider" at bounding box center [966, 436] width 34 height 11
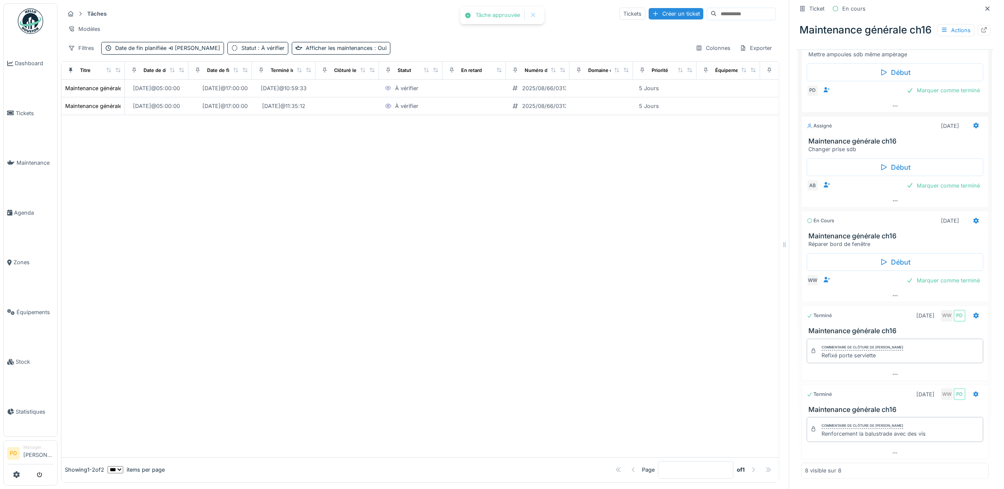
scroll to position [301, 0]
click at [27, 110] on span "Tickets" at bounding box center [35, 113] width 38 height 8
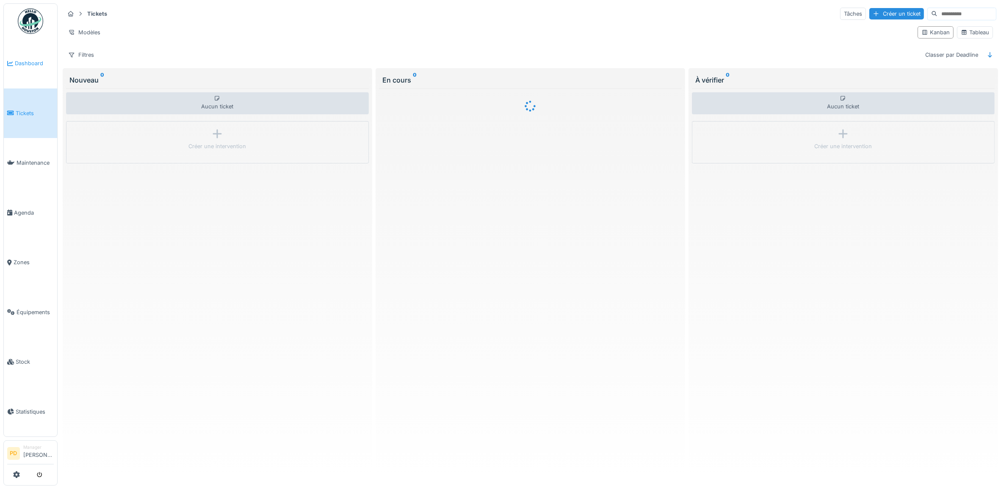
click at [39, 59] on span "Dashboard" at bounding box center [34, 63] width 39 height 8
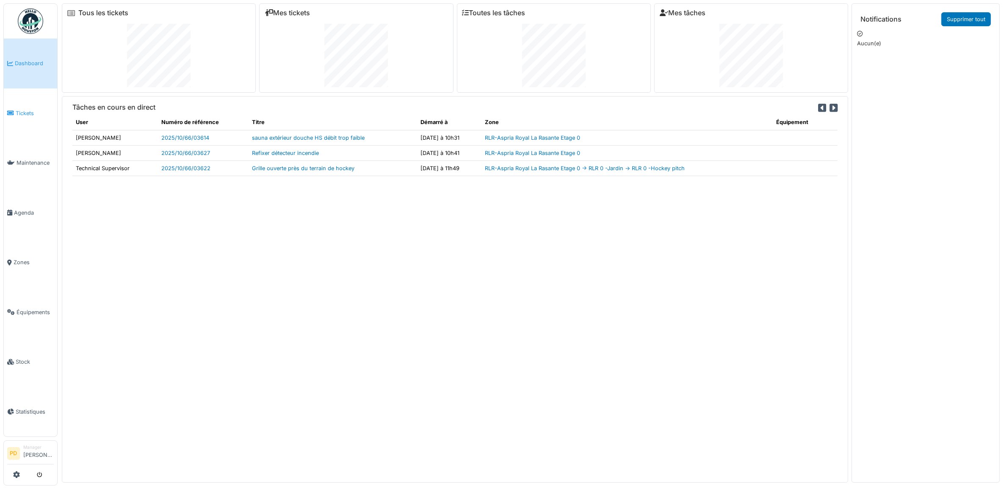
click at [27, 109] on span "Tickets" at bounding box center [35, 113] width 38 height 8
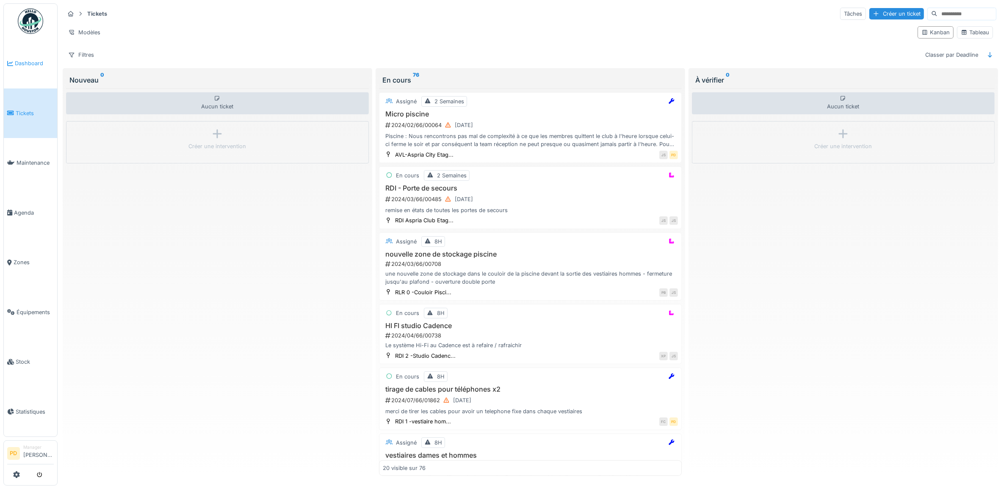
click at [33, 64] on span "Dashboard" at bounding box center [34, 63] width 39 height 8
